Goal: Information Seeking & Learning: Learn about a topic

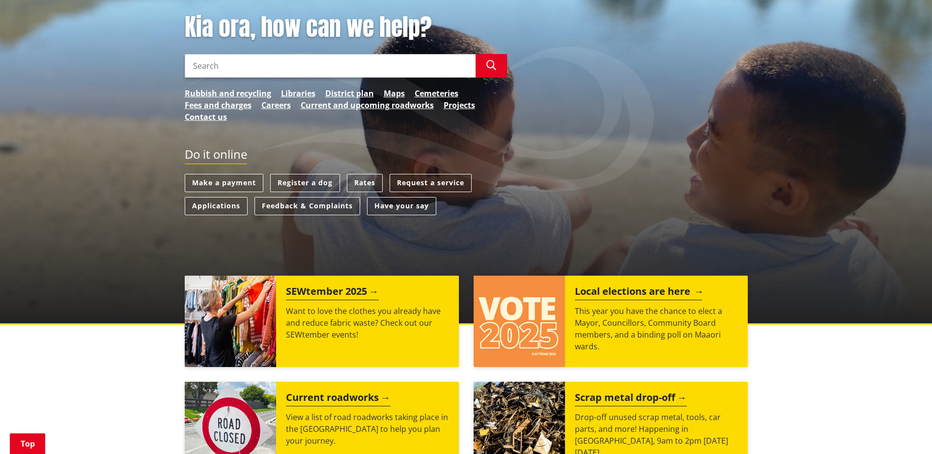
scroll to position [246, 0]
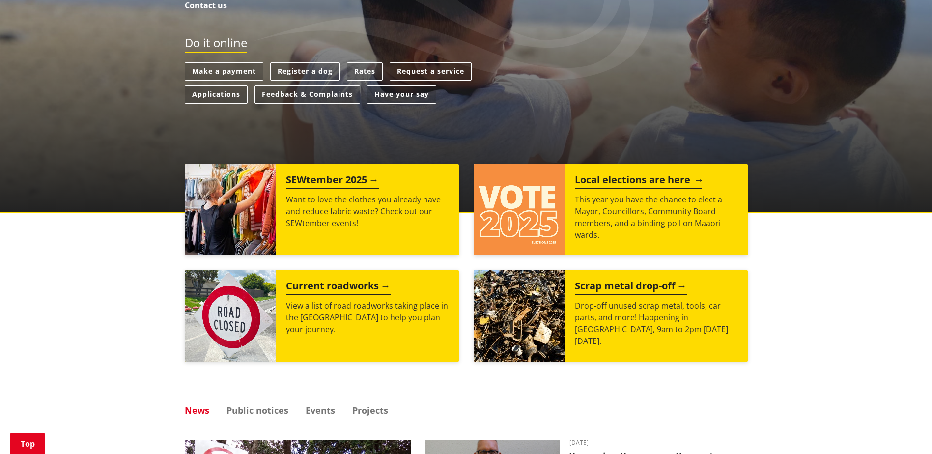
click at [621, 179] on h2 "Local elections are here" at bounding box center [638, 181] width 127 height 15
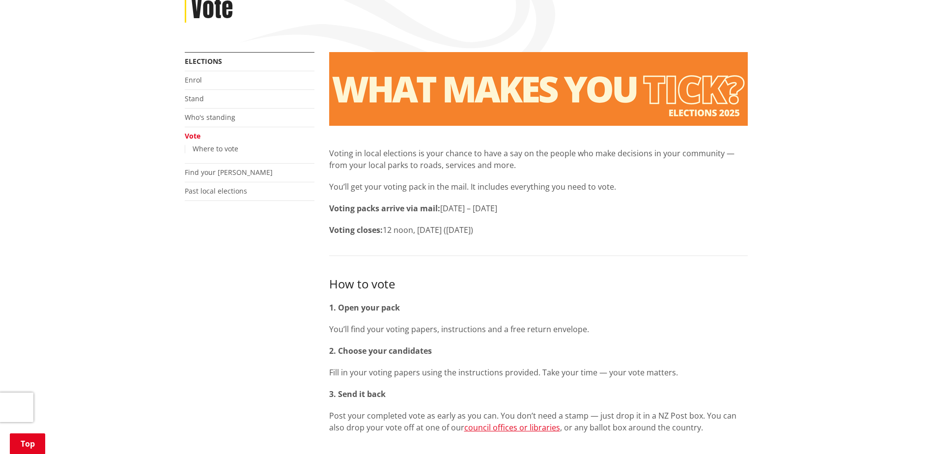
scroll to position [147, 0]
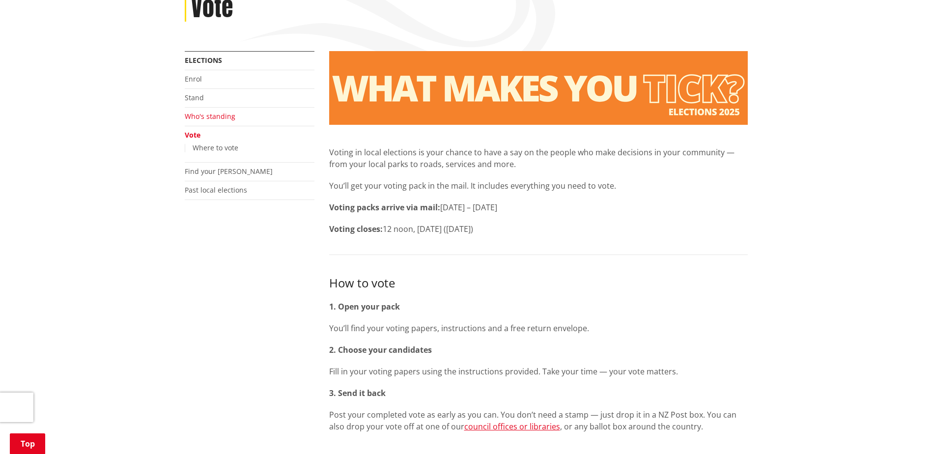
click at [207, 116] on link "Who's standing" at bounding box center [210, 116] width 51 height 9
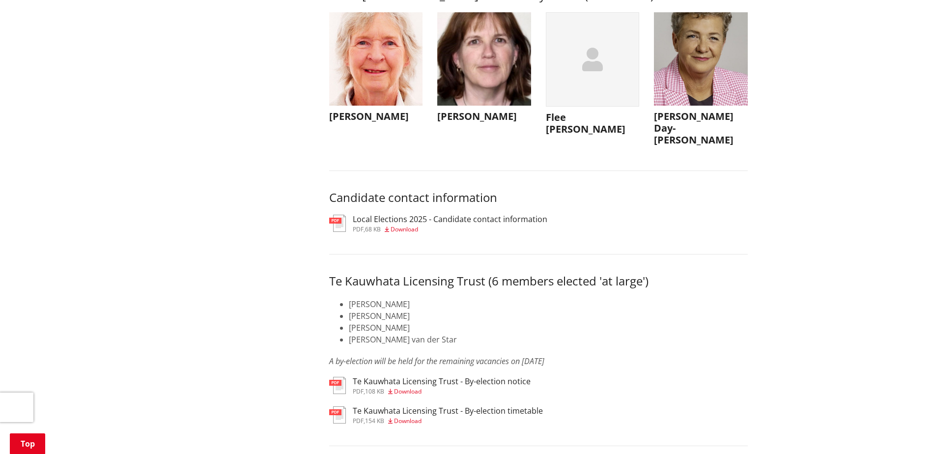
scroll to position [4618, 0]
